Goal: Book appointment/travel/reservation

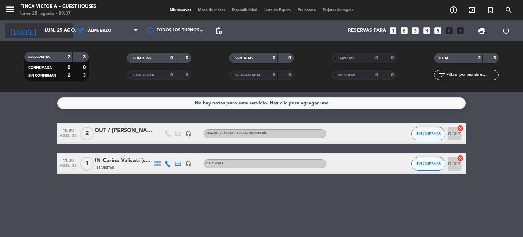
click at [47, 33] on input "lun. 25 ago." at bounding box center [73, 31] width 65 height 12
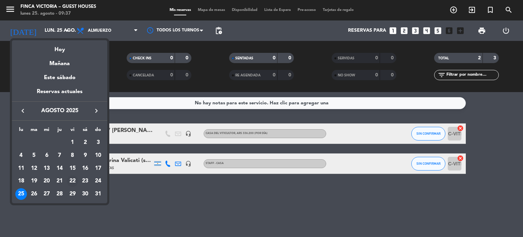
click at [69, 177] on div "22" at bounding box center [73, 181] width 12 height 12
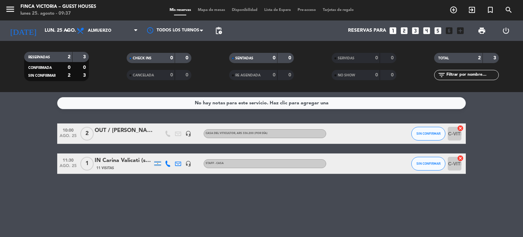
type input "vie. 22 ago."
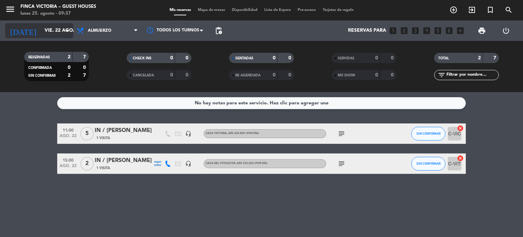
click at [57, 28] on input "vie. 22 ago." at bounding box center [73, 31] width 65 height 12
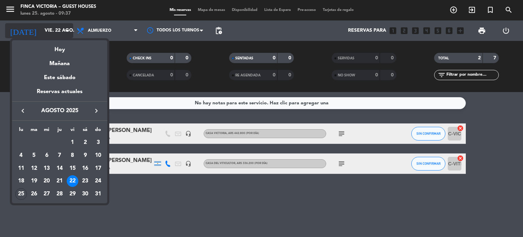
click at [57, 28] on div at bounding box center [261, 118] width 523 height 237
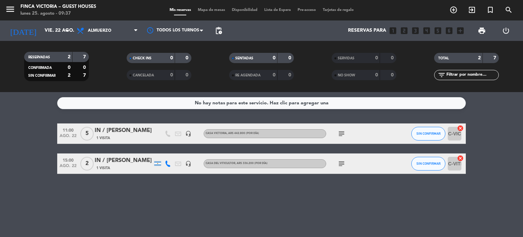
click at [340, 163] on icon "subject" at bounding box center [341, 163] width 8 height 8
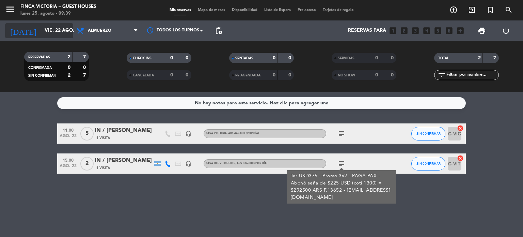
click at [41, 34] on input "vie. 22 ago." at bounding box center [73, 31] width 65 height 12
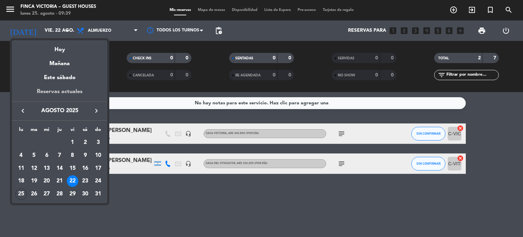
click at [71, 92] on div "Reservas actuales" at bounding box center [59, 94] width 95 height 14
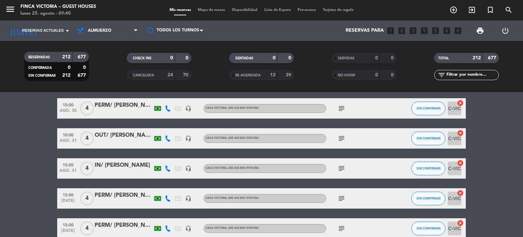
scroll to position [204, 0]
